Goal: Task Accomplishment & Management: Use online tool/utility

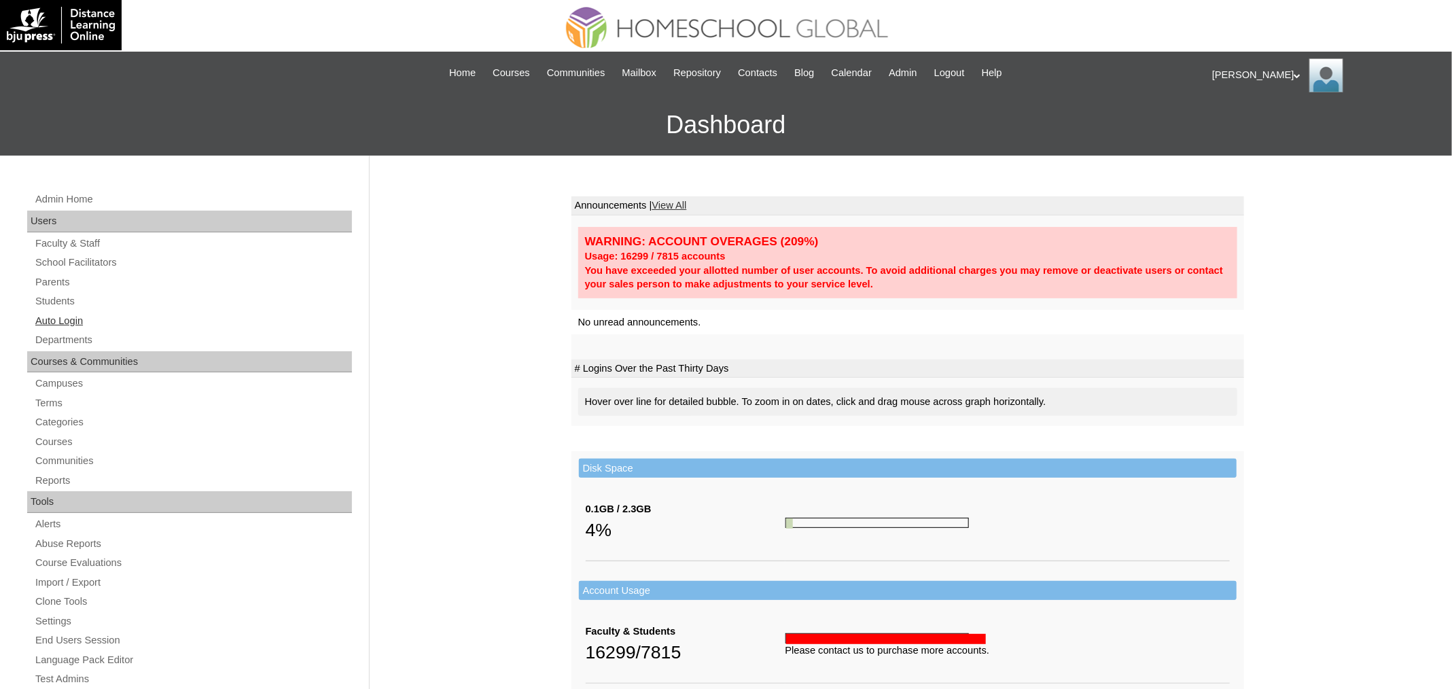
click at [65, 319] on link "Auto Login" at bounding box center [193, 321] width 318 height 17
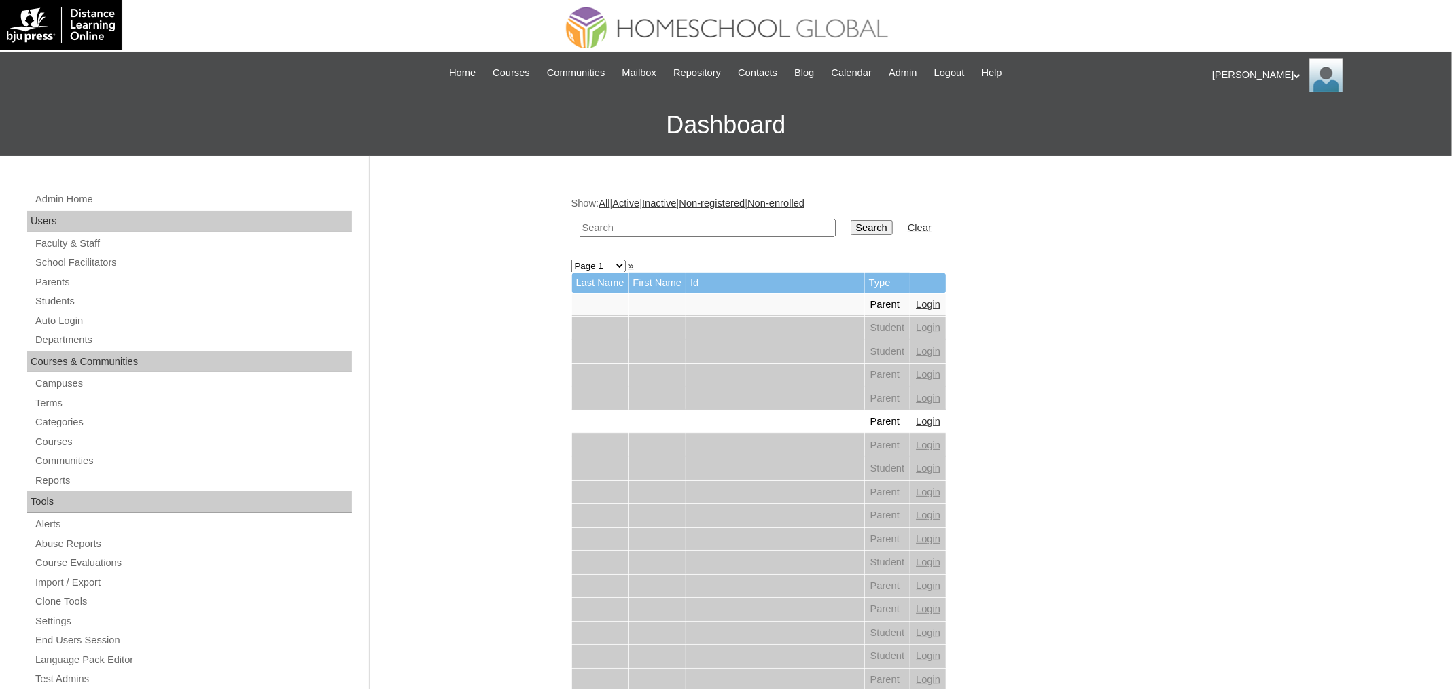
click at [659, 226] on input "text" at bounding box center [708, 228] width 256 height 18
paste input "Catherine Mien"
type input "[PERSON_NAME]"
click at [851, 220] on input "Search" at bounding box center [872, 227] width 42 height 15
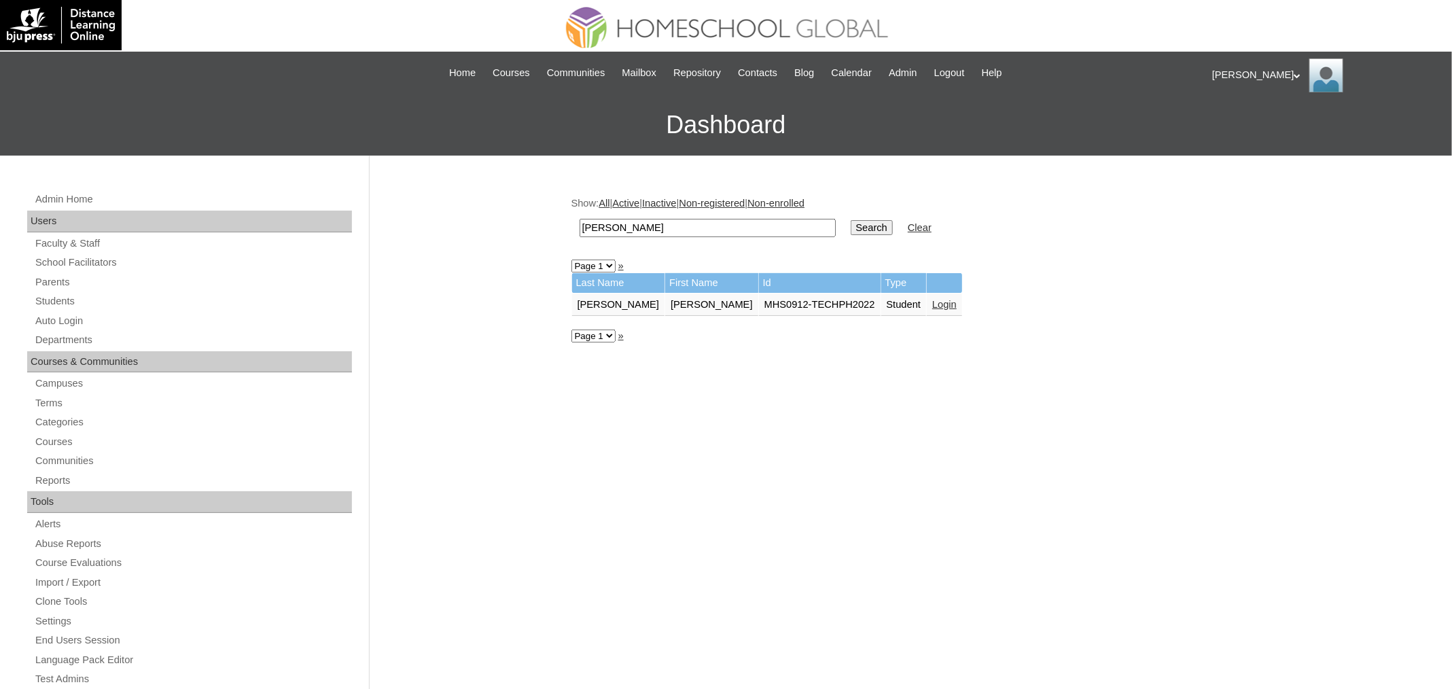
click at [933, 304] on link "Login" at bounding box center [945, 304] width 24 height 11
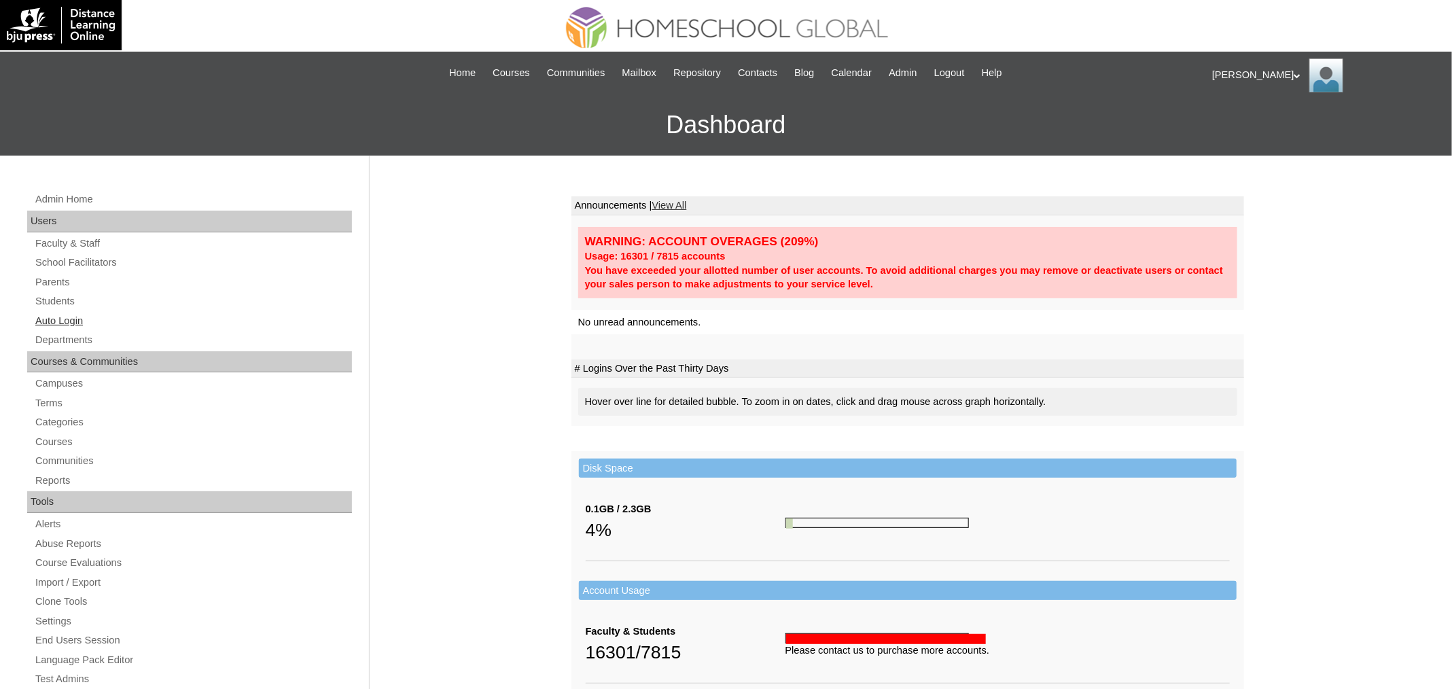
click at [81, 326] on link "Auto Login" at bounding box center [193, 321] width 318 height 17
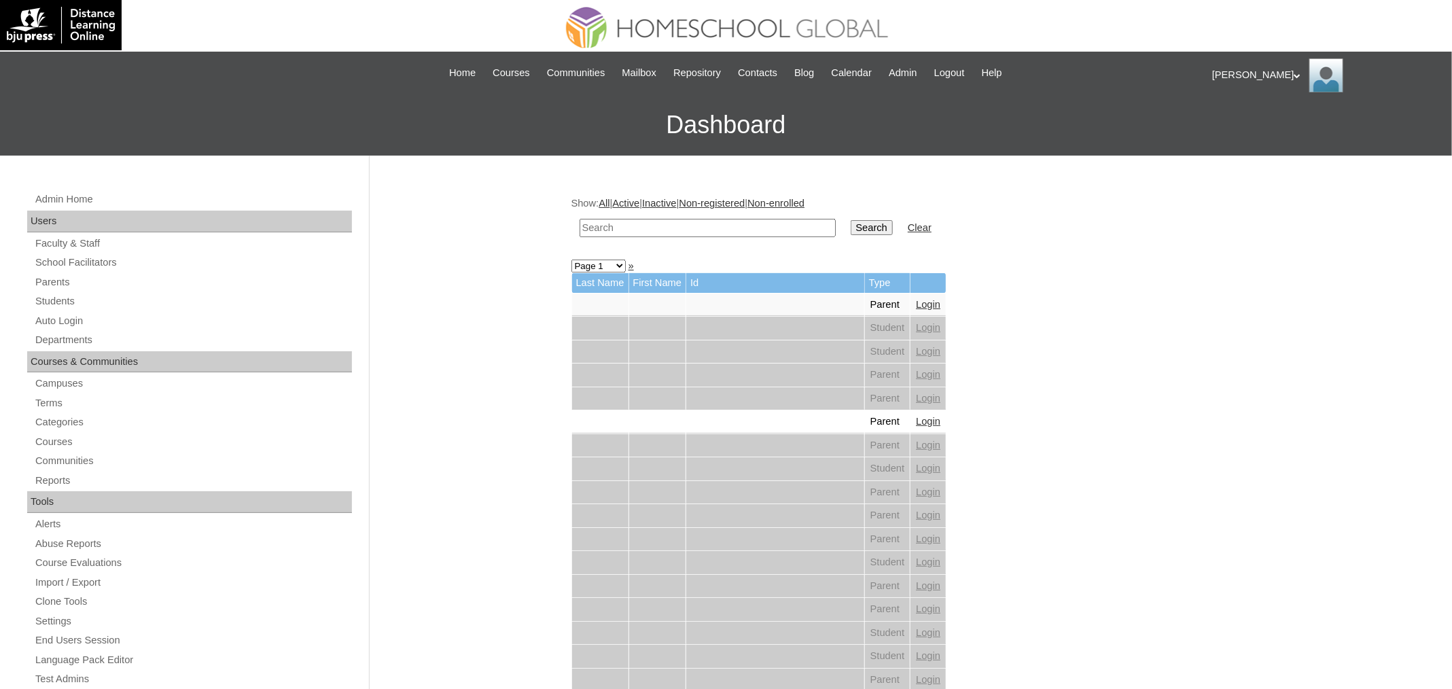
click at [633, 228] on input "text" at bounding box center [708, 228] width 256 height 18
paste input "[PERSON_NAME]"
type input "[PERSON_NAME]"
click at [851, 220] on input "Search" at bounding box center [872, 227] width 42 height 15
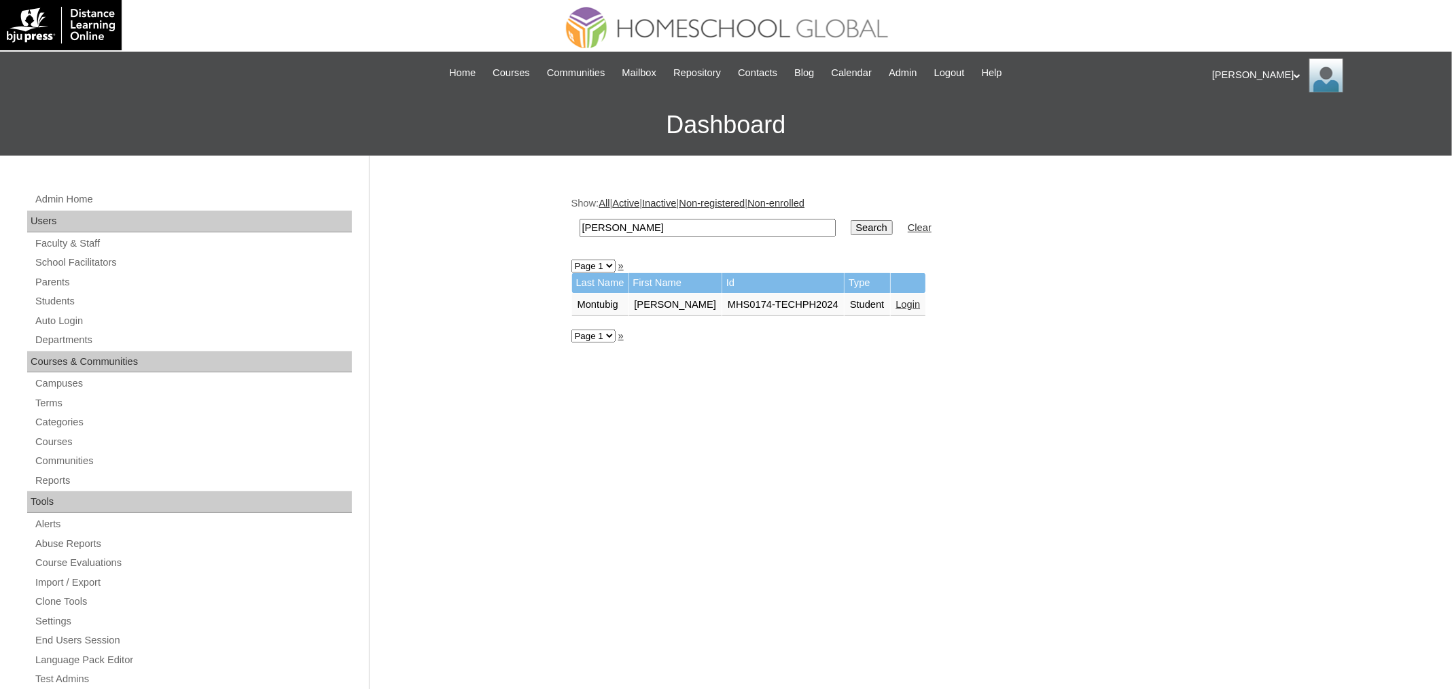
drag, startPoint x: 0, startPoint y: 0, endPoint x: 904, endPoint y: 303, distance: 953.5
click at [904, 303] on link "Login" at bounding box center [909, 304] width 24 height 11
